Goal: Information Seeking & Learning: Learn about a topic

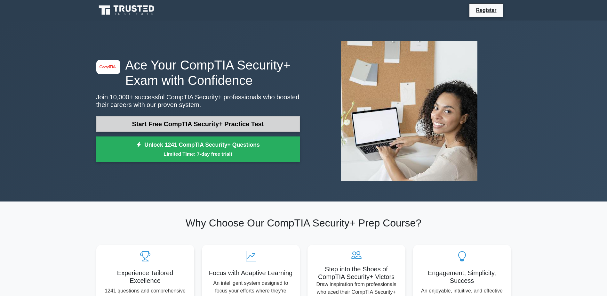
click at [190, 123] on link "Start Free CompTIA Security+ Practice Test" at bounding box center [198, 123] width 204 height 15
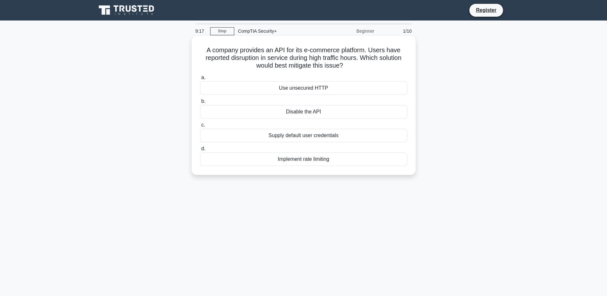
click at [328, 138] on div "Supply default user credentials" at bounding box center [303, 135] width 207 height 13
click at [200, 127] on input "c. Supply default user credentials" at bounding box center [200, 125] width 0 height 4
click at [320, 139] on div "Account lockout policy" at bounding box center [303, 135] width 207 height 13
click at [200, 127] on input "c. Account lockout policy" at bounding box center [200, 125] width 0 height 4
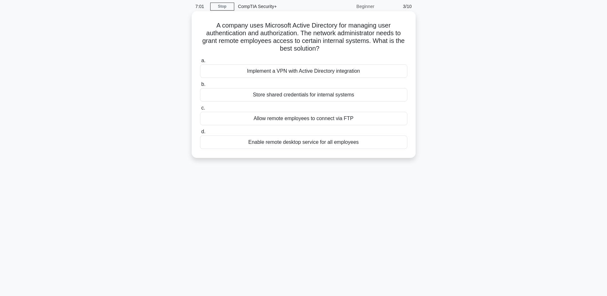
scroll to position [32, 0]
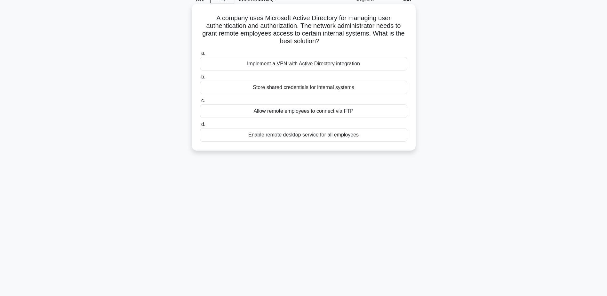
click at [295, 135] on div "Enable remote desktop service for all employees" at bounding box center [303, 134] width 207 height 13
click at [200, 126] on input "d. Enable remote desktop service for all employees" at bounding box center [200, 124] width 0 height 4
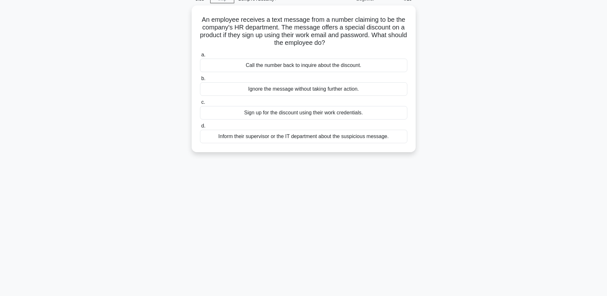
scroll to position [0, 0]
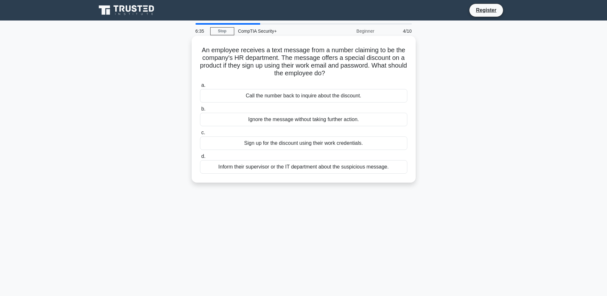
click at [379, 170] on div "Inform their supervisor or the IT department about the suspicious message." at bounding box center [303, 166] width 207 height 13
click at [200, 158] on input "d. Inform their supervisor or the IT department about the suspicious message." at bounding box center [200, 156] width 0 height 4
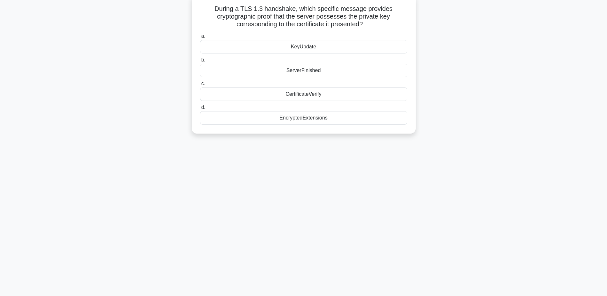
scroll to position [50, 0]
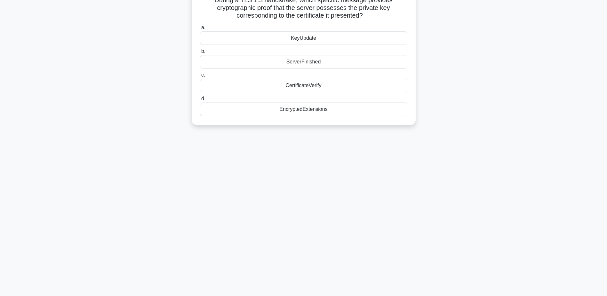
click at [301, 89] on div "CertificateVerify" at bounding box center [303, 85] width 207 height 13
drag, startPoint x: 301, startPoint y: 89, endPoint x: 285, endPoint y: 89, distance: 15.0
click at [285, 89] on div "CertificateVerify" at bounding box center [303, 85] width 207 height 13
click at [200, 77] on input "c. CertificateVerify" at bounding box center [200, 75] width 0 height 4
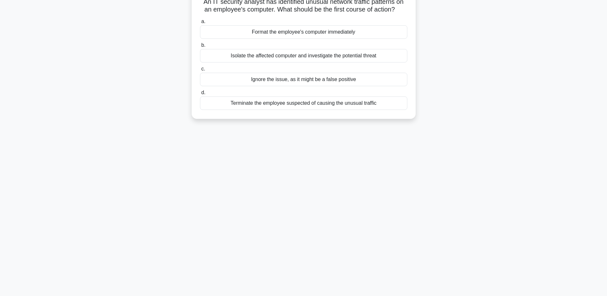
scroll to position [0, 0]
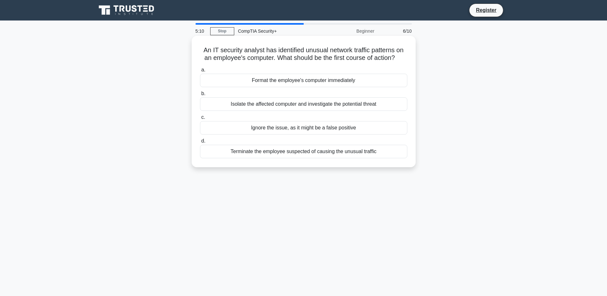
click at [357, 106] on div "Isolate the affected computer and investigate the potential threat" at bounding box center [303, 103] width 207 height 13
click at [200, 96] on input "b. Isolate the affected computer and investigate the potential threat" at bounding box center [200, 94] width 0 height 4
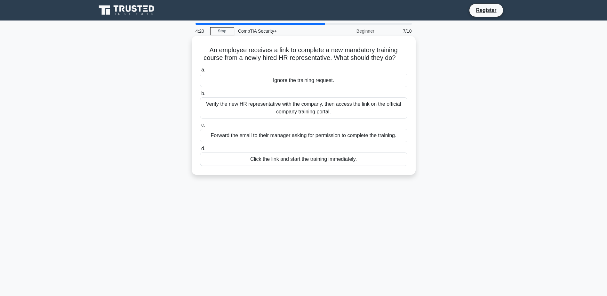
click at [291, 114] on div "Verify the new HR representative with the company, then access the link on the …" at bounding box center [303, 107] width 207 height 21
click at [200, 96] on input "b. Verify the new HR representative with the company, then access the link on t…" at bounding box center [200, 94] width 0 height 4
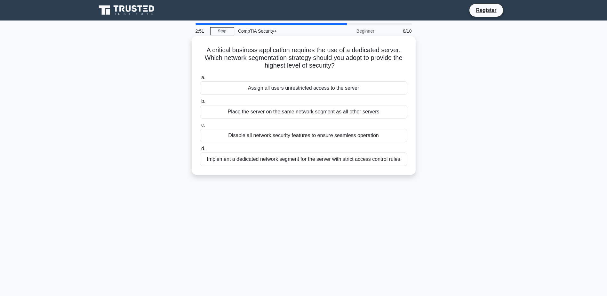
click at [374, 157] on div "Implement a dedicated network segment for the server with strict access control…" at bounding box center [303, 158] width 207 height 13
click at [200, 151] on input "d. Implement a dedicated network segment for the server with strict access cont…" at bounding box center [200, 149] width 0 height 4
click at [321, 159] on div "Confront the employee directly and enforce strict disciplinary action" at bounding box center [303, 158] width 207 height 13
click at [200, 151] on input "d. Confront the employee directly and enforce strict disciplinary action" at bounding box center [200, 149] width 0 height 4
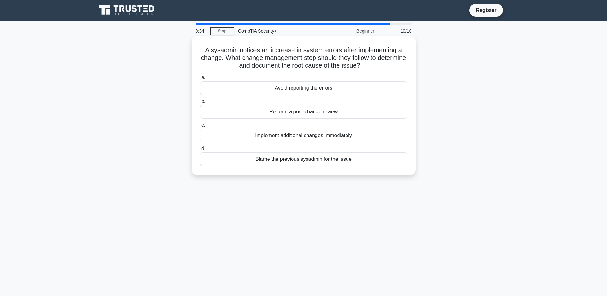
click at [300, 115] on div "Perform a post-change review" at bounding box center [303, 111] width 207 height 13
click at [200, 103] on input "b. Perform a post-change review" at bounding box center [200, 101] width 0 height 4
